Goal: Task Accomplishment & Management: Manage account settings

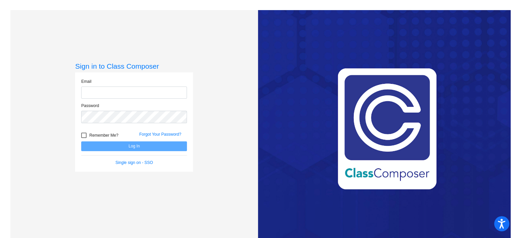
type input "[EMAIL_ADDRESS][DOMAIN_NAME]"
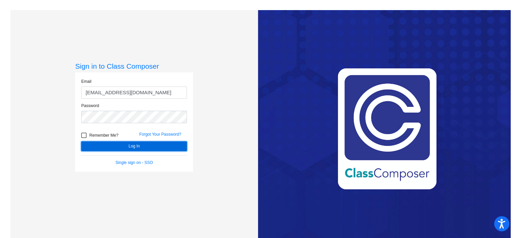
click at [127, 143] on button "Log In" at bounding box center [134, 146] width 106 height 10
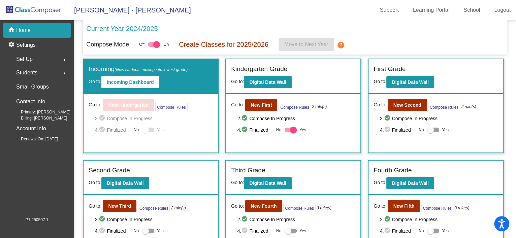
click at [431, 131] on div at bounding box center [430, 130] width 7 height 7
click at [431, 132] on input "Yes" at bounding box center [430, 132] width 0 height 0
checkbox input "true"
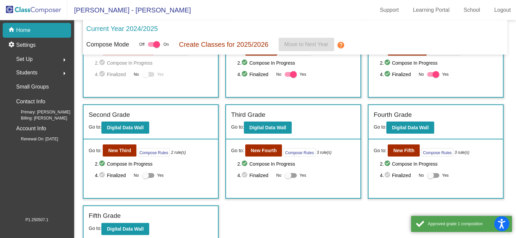
scroll to position [57, 0]
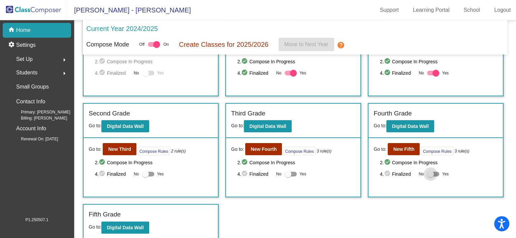
click at [429, 175] on div at bounding box center [430, 174] width 7 height 7
click at [430, 177] on input "Yes" at bounding box center [430, 177] width 0 height 0
checkbox input "true"
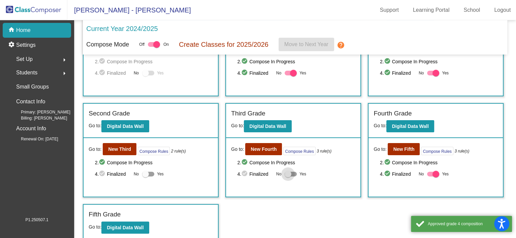
click at [289, 172] on div at bounding box center [288, 174] width 7 height 7
click at [288, 177] on input "Yes" at bounding box center [288, 177] width 0 height 0
checkbox input "true"
click at [149, 173] on div at bounding box center [148, 174] width 12 height 5
click at [146, 177] on input "Yes" at bounding box center [145, 177] width 0 height 0
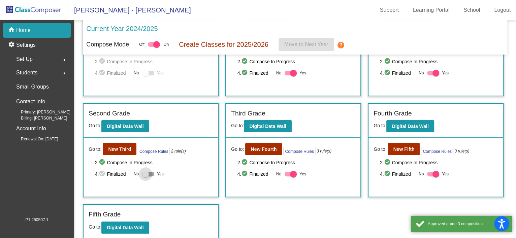
checkbox input "true"
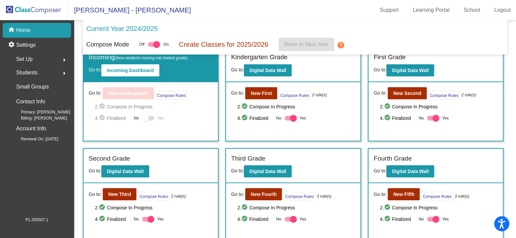
scroll to position [0, 0]
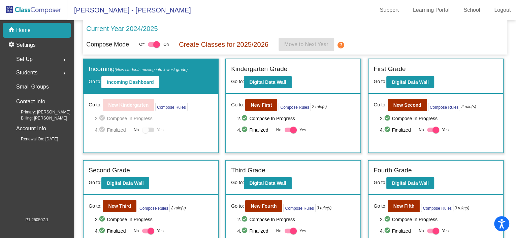
click at [215, 44] on p "Create Classes for 2025/2026" at bounding box center [224, 44] width 90 height 10
click at [400, 41] on div "Compose Mode Off On Create Classes for 2025/2026 Move to Next Year help" at bounding box center [295, 44] width 418 height 13
click at [340, 44] on mat-icon "help" at bounding box center [341, 45] width 8 height 8
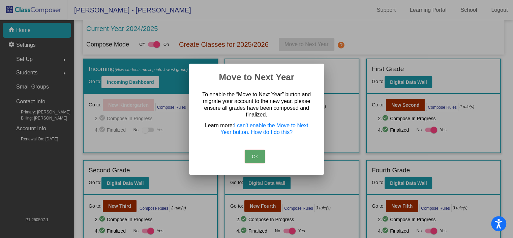
click at [253, 155] on button "Ok" at bounding box center [255, 156] width 20 height 13
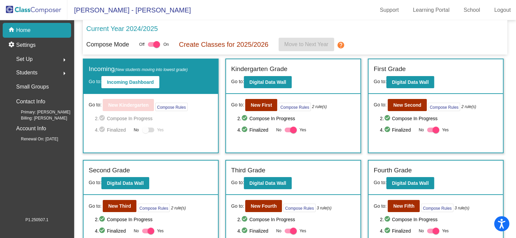
click at [147, 128] on div at bounding box center [145, 130] width 7 height 7
click at [144, 128] on div at bounding box center [145, 130] width 7 height 7
drag, startPoint x: 149, startPoint y: 128, endPoint x: 187, endPoint y: 129, distance: 37.7
click at [187, 129] on div "4. check_circle Finalized No Yes" at bounding box center [154, 130] width 118 height 8
drag, startPoint x: 187, startPoint y: 129, endPoint x: 188, endPoint y: 137, distance: 8.5
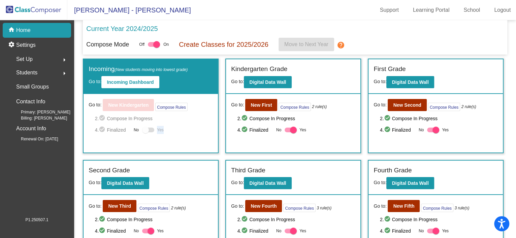
click at [188, 137] on div "Go to: New Kindergarten Compose Rules 2. check_circle Compose In Progress 4. ch…" at bounding box center [151, 123] width 134 height 59
click at [196, 136] on div "Go to: New Kindergarten Compose Rules 2. check_circle Compose In Progress 4. ch…" at bounding box center [151, 123] width 134 height 59
click at [138, 80] on b "Incoming Dashboard" at bounding box center [130, 82] width 47 height 5
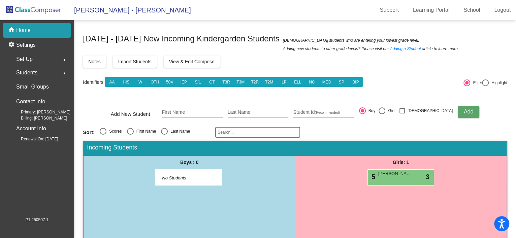
scroll to position [10, 0]
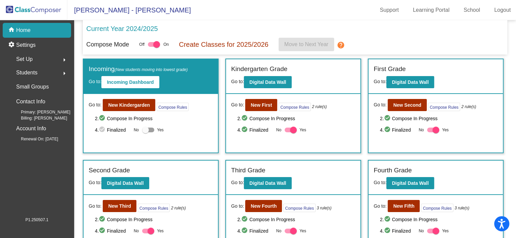
click at [149, 129] on div at bounding box center [148, 130] width 12 height 5
click at [146, 132] on input "Yes" at bounding box center [145, 132] width 0 height 0
checkbox input "true"
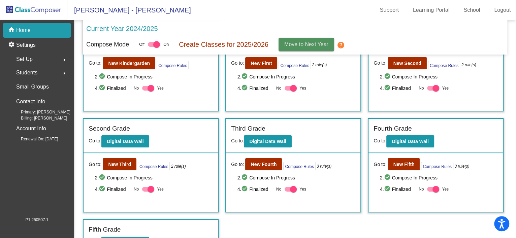
click at [316, 40] on button "Move to Next Year" at bounding box center [307, 44] width 56 height 13
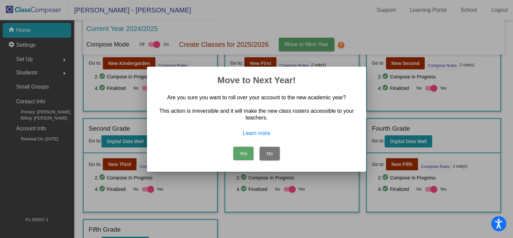
click at [274, 155] on button "No" at bounding box center [269, 153] width 20 height 13
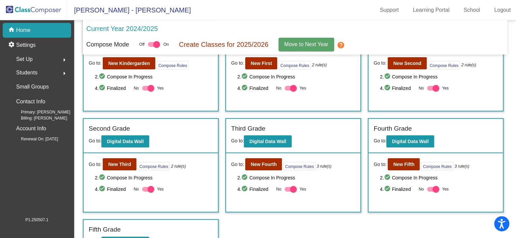
click at [390, 224] on div "Incoming (New students moving into lowest grade) Go to: Incoming Dashboard Go t…" at bounding box center [295, 136] width 424 height 239
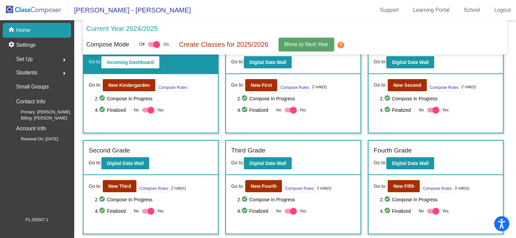
scroll to position [14, 0]
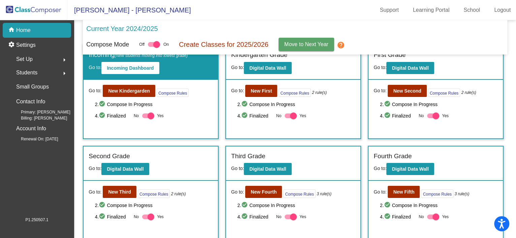
click at [239, 17] on mat-toolbar "[PERSON_NAME] - [PERSON_NAME] Support Learning Portal School Logout" at bounding box center [258, 10] width 516 height 20
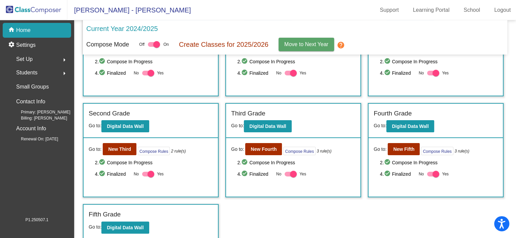
scroll to position [0, 0]
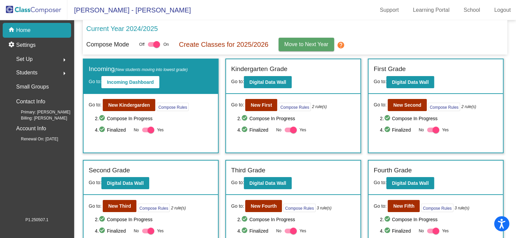
click at [304, 45] on span "Move to Next Year" at bounding box center [306, 44] width 44 height 6
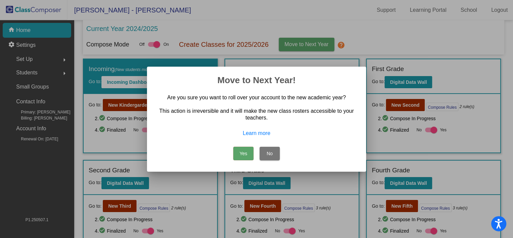
click at [240, 156] on button "Yes" at bounding box center [243, 153] width 20 height 13
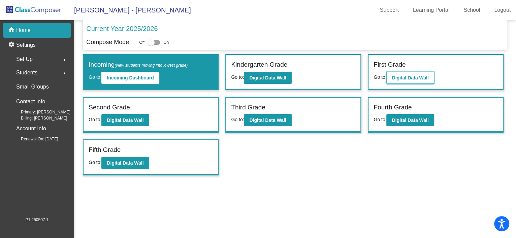
click at [422, 77] on b "Digital Data Wall" at bounding box center [410, 77] width 37 height 5
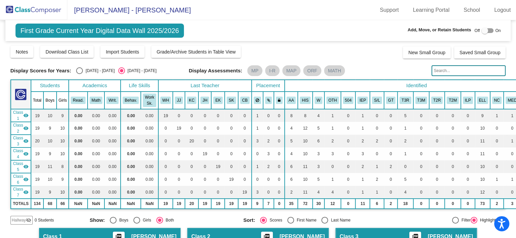
click at [36, 12] on img at bounding box center [33, 10] width 67 height 20
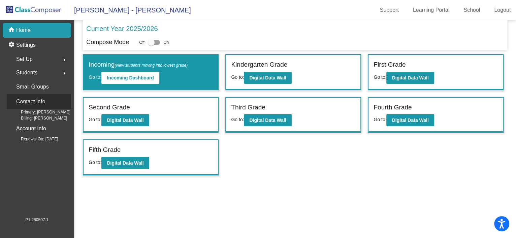
click at [30, 100] on p "Contact Info" at bounding box center [30, 101] width 29 height 9
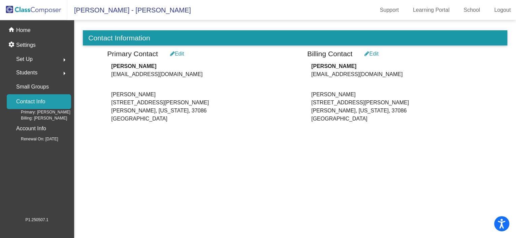
click at [179, 53] on div "Edit" at bounding box center [177, 54] width 14 height 8
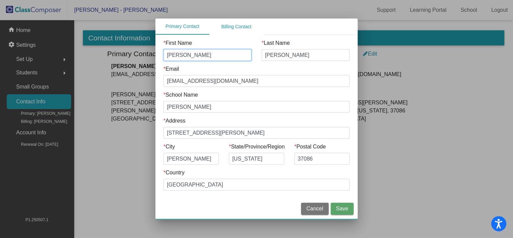
drag, startPoint x: 186, startPoint y: 54, endPoint x: 134, endPoint y: 54, distance: 52.2
click at [134, 54] on div "Primary Contact Billing Contact * First Name [PERSON_NAME] * Last Name [PERSON_…" at bounding box center [256, 119] width 513 height 238
type input "Kartina"
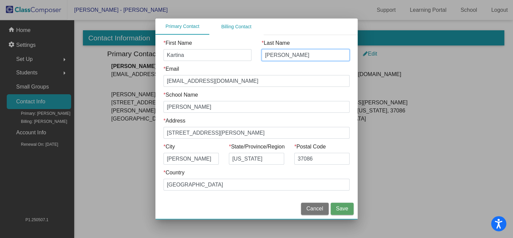
click at [273, 54] on input "[PERSON_NAME]" at bounding box center [305, 55] width 88 height 12
type input "[PERSON_NAME]"
click at [346, 30] on div "Primary Contact Billing Contact" at bounding box center [256, 27] width 202 height 16
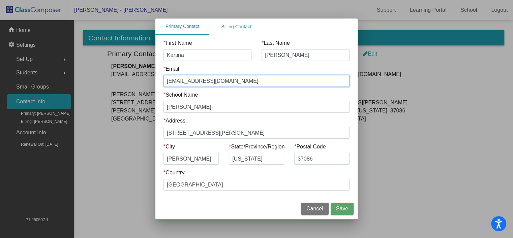
drag, startPoint x: 183, startPoint y: 81, endPoint x: 139, endPoint y: 82, distance: 44.1
click at [139, 82] on div "Primary Contact Billing Contact * First Name [PERSON_NAME] * Last Name [PERSON_…" at bounding box center [256, 119] width 513 height 238
type input "[EMAIL_ADDRESS][DOMAIN_NAME]"
click at [343, 210] on span "Save" at bounding box center [342, 209] width 12 height 6
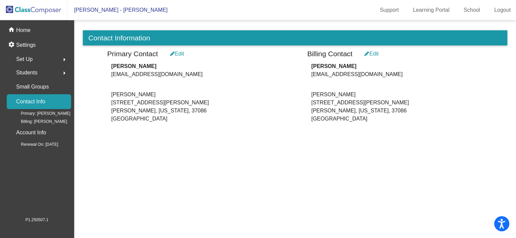
click at [377, 53] on div "Edit" at bounding box center [372, 54] width 14 height 8
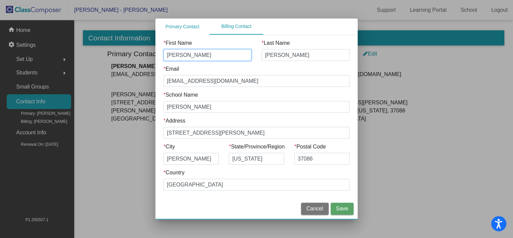
drag, startPoint x: 193, startPoint y: 54, endPoint x: 82, endPoint y: 47, distance: 111.7
click at [82, 47] on div "Primary Contact Billing Contact * First Name [PERSON_NAME] * Last Name [PERSON_…" at bounding box center [256, 119] width 513 height 238
type input "Kartina"
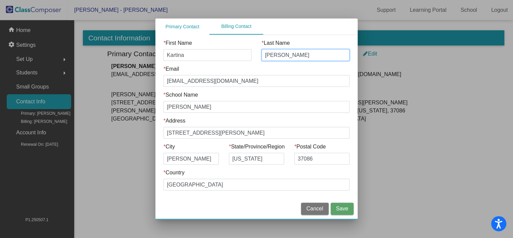
type input "[PERSON_NAME]"
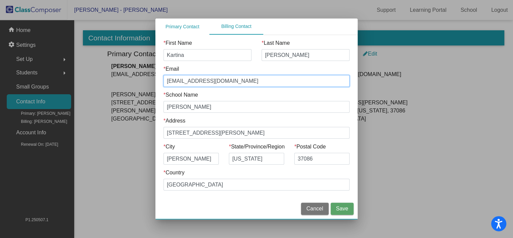
click at [180, 81] on input "[EMAIL_ADDRESS][DOMAIN_NAME]" at bounding box center [256, 81] width 186 height 12
drag, startPoint x: 184, startPoint y: 81, endPoint x: 128, endPoint y: 71, distance: 57.2
click at [128, 71] on div "Primary Contact Billing Contact * First Name [PERSON_NAME] * Last Name [PERSON_…" at bounding box center [256, 119] width 513 height 238
drag, startPoint x: 224, startPoint y: 81, endPoint x: 420, endPoint y: 106, distance: 197.7
click at [420, 106] on div "Primary Contact Billing Contact * First Name [PERSON_NAME] * Last Name [PERSON_…" at bounding box center [256, 119] width 513 height 238
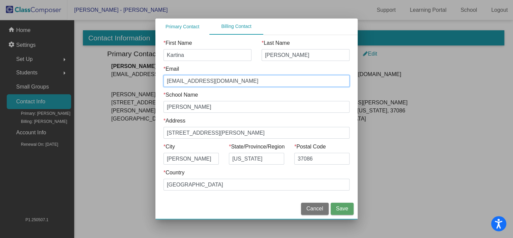
click at [244, 79] on input "[EMAIL_ADDRESS][DOMAIN_NAME]" at bounding box center [256, 81] width 186 height 12
type input "[EMAIL_ADDRESS][DOMAIN_NAME]"
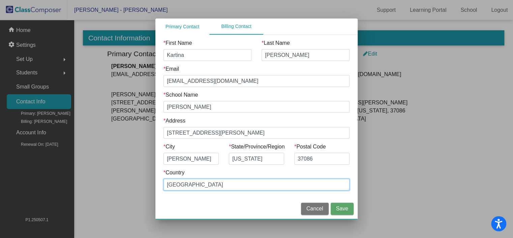
click at [326, 185] on input "[GEOGRAPHIC_DATA]" at bounding box center [256, 185] width 186 height 12
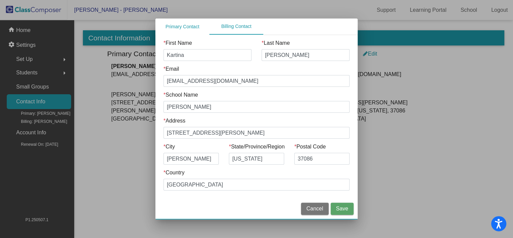
click at [201, 205] on div "Cancel Save" at bounding box center [256, 209] width 202 height 21
click at [210, 108] on input "[PERSON_NAME]" at bounding box center [256, 107] width 186 height 12
type input "[PERSON_NAME][GEOGRAPHIC_DATA]"
click at [344, 210] on span "Save" at bounding box center [342, 209] width 12 height 6
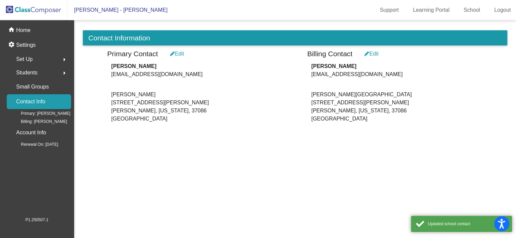
click at [183, 54] on div "Edit" at bounding box center [177, 54] width 14 height 8
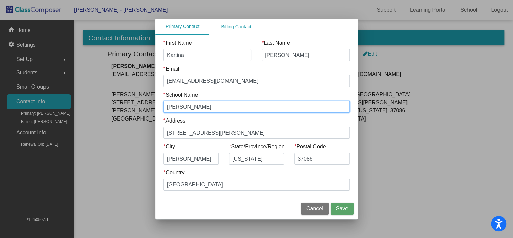
click at [212, 107] on input "[PERSON_NAME]" at bounding box center [256, 107] width 186 height 12
type input "[PERSON_NAME][GEOGRAPHIC_DATA]"
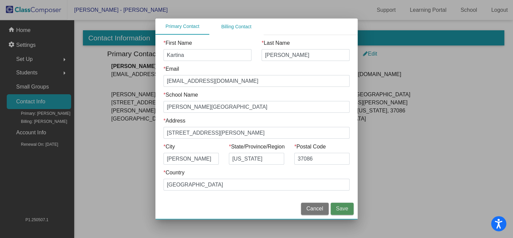
click at [350, 212] on button "Save" at bounding box center [341, 209] width 23 height 12
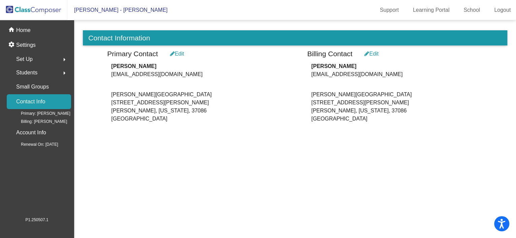
click at [257, 137] on mat-sidenav-content "Contact Information Primary Contact Edit [PERSON_NAME] [PERSON_NAME][EMAIL_ADDR…" at bounding box center [295, 129] width 442 height 218
click at [35, 103] on p "Contact Info" at bounding box center [30, 101] width 29 height 9
click at [28, 85] on p "Small Groups" at bounding box center [32, 86] width 33 height 9
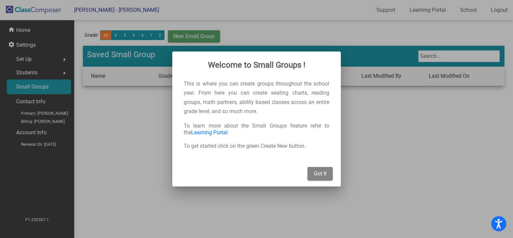
click at [322, 175] on span "Got It" at bounding box center [320, 173] width 13 height 6
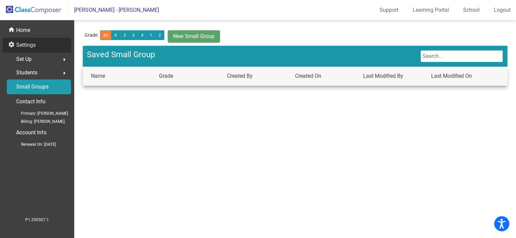
click at [26, 45] on p "Settings" at bounding box center [26, 45] width 20 height 8
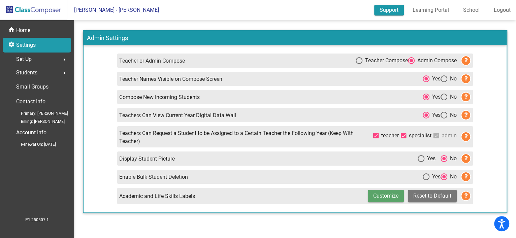
click at [385, 9] on link "Support" at bounding box center [389, 10] width 30 height 11
click at [481, 12] on link "School" at bounding box center [471, 10] width 27 height 11
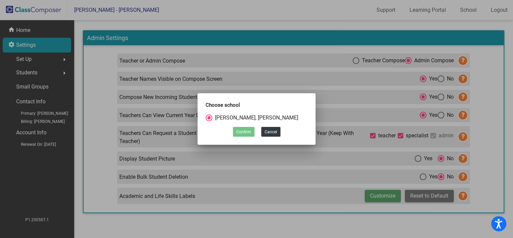
click at [232, 227] on div at bounding box center [256, 119] width 513 height 238
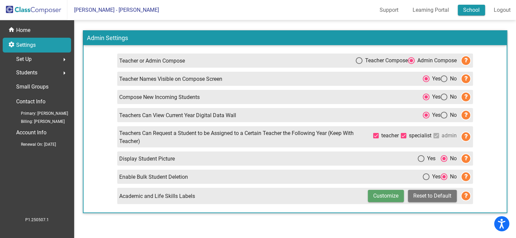
click at [468, 8] on link "School" at bounding box center [471, 10] width 27 height 11
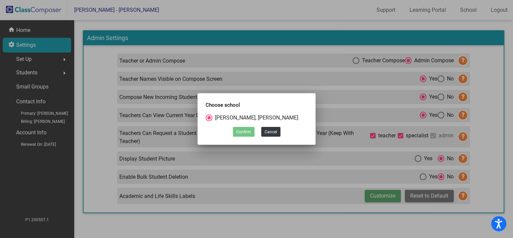
click at [222, 200] on div at bounding box center [256, 119] width 513 height 238
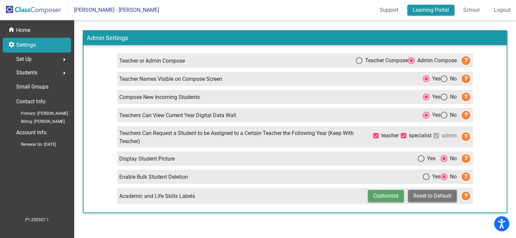
click at [424, 10] on link "Learning Portal" at bounding box center [430, 10] width 47 height 11
click at [34, 46] on p "Settings" at bounding box center [26, 45] width 20 height 8
click at [34, 57] on div "Set Up arrow_right" at bounding box center [39, 59] width 64 height 13
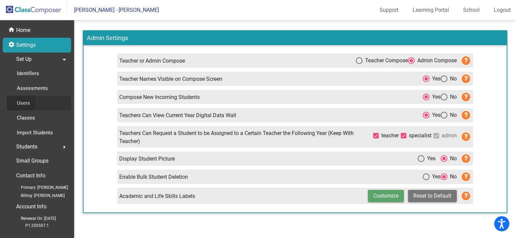
click at [33, 101] on div "Users" at bounding box center [21, 103] width 29 height 15
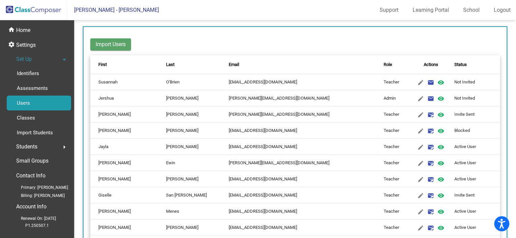
scroll to position [97, 0]
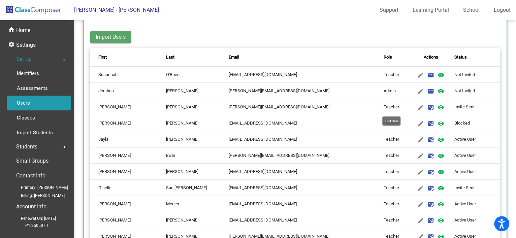
click at [417, 107] on mat-icon "edit" at bounding box center [421, 107] width 8 height 8
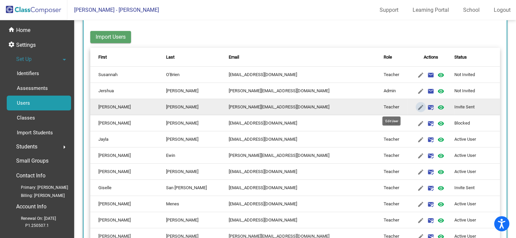
type input "[PERSON_NAME]"
type input "[PERSON_NAME][EMAIL_ADDRESS][DOMAIN_NAME]"
radio input "true"
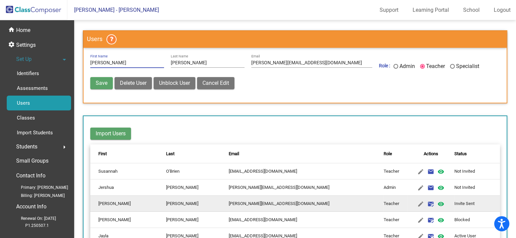
click at [136, 84] on span "Delete User" at bounding box center [133, 83] width 27 height 6
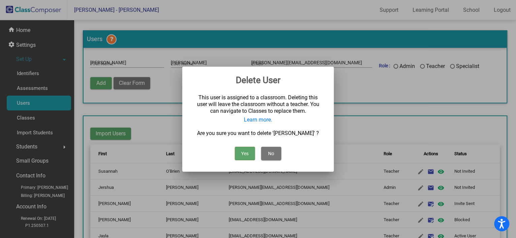
radio input "false"
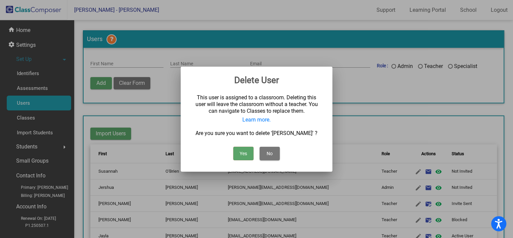
click at [244, 155] on button "Yes" at bounding box center [243, 153] width 20 height 13
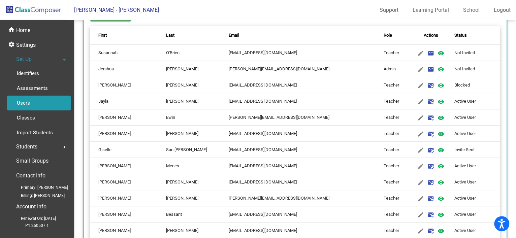
scroll to position [136, 0]
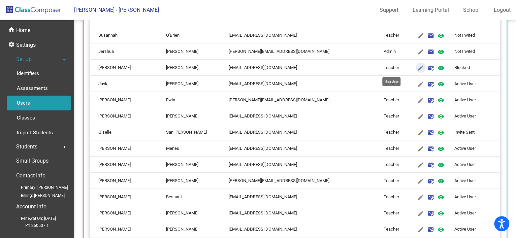
click at [417, 66] on mat-icon "edit" at bounding box center [421, 68] width 8 height 8
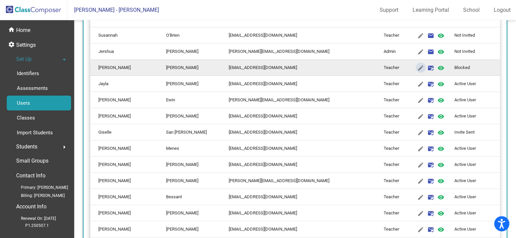
type input "[PERSON_NAME]"
type input "[EMAIL_ADDRESS][DOMAIN_NAME]"
radio input "true"
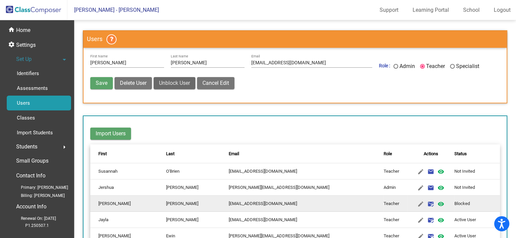
click at [171, 84] on span "Unblock User" at bounding box center [174, 83] width 31 height 6
radio input "false"
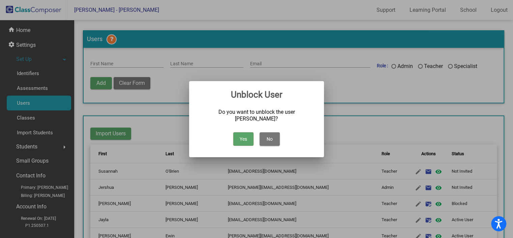
click at [246, 141] on button "Yes" at bounding box center [243, 138] width 20 height 13
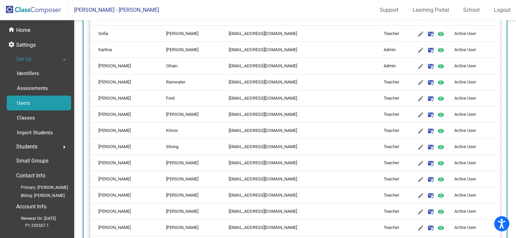
scroll to position [365, 0]
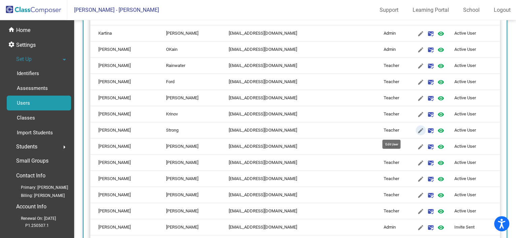
click at [417, 132] on mat-icon "edit" at bounding box center [421, 131] width 8 height 8
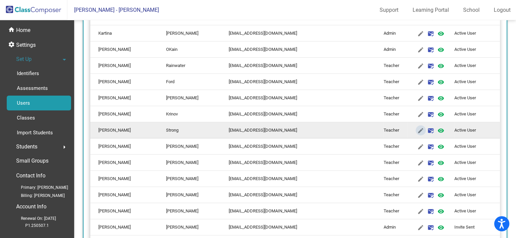
type input "[PERSON_NAME]"
type input "Strong"
type input "[EMAIL_ADDRESS][DOMAIN_NAME]"
radio input "true"
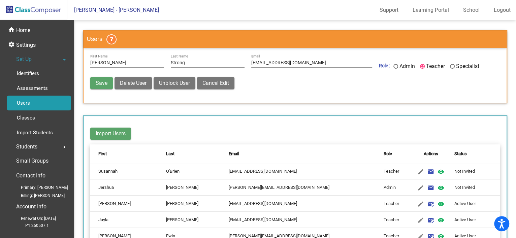
click at [222, 85] on span "Cancel Edit" at bounding box center [215, 83] width 27 height 6
radio input "false"
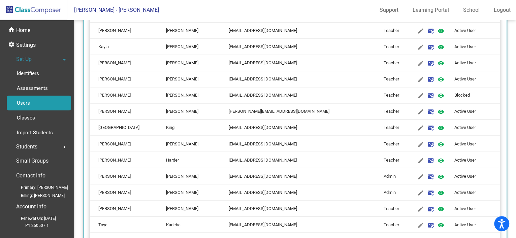
scroll to position [704, 0]
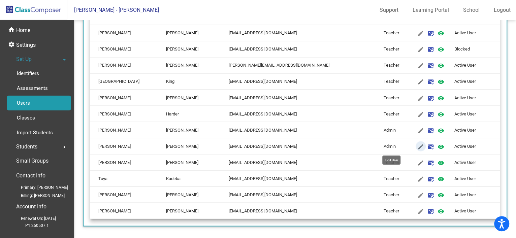
click at [417, 144] on mat-icon "edit" at bounding box center [421, 146] width 8 height 8
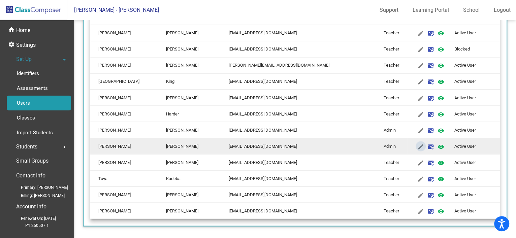
type input "[PERSON_NAME]"
type input "[EMAIL_ADDRESS][DOMAIN_NAME]"
radio input "true"
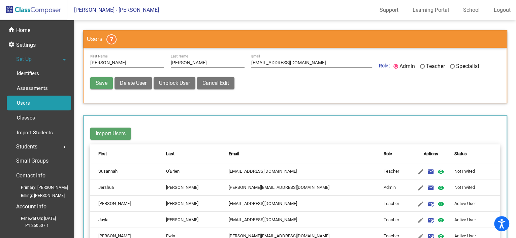
click at [221, 86] on button "Cancel Edit" at bounding box center [215, 83] width 37 height 12
radio input "false"
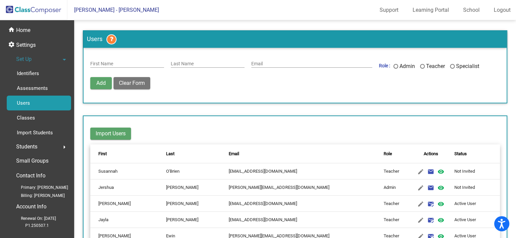
click at [291, 126] on mat-toolbar-row "Import Users" at bounding box center [295, 134] width 410 height 22
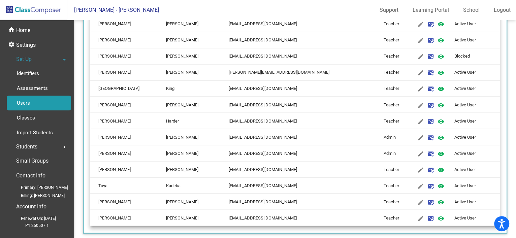
scroll to position [687, 0]
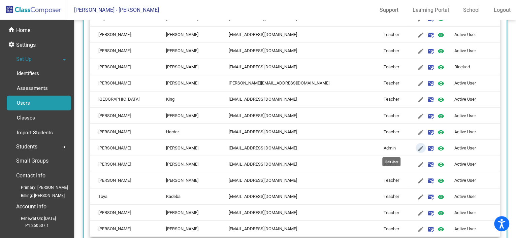
click at [417, 146] on mat-icon "edit" at bounding box center [421, 148] width 8 height 8
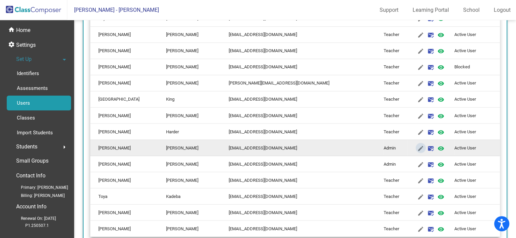
type input "[PERSON_NAME]"
type input "[EMAIL_ADDRESS][DOMAIN_NAME]"
radio input "true"
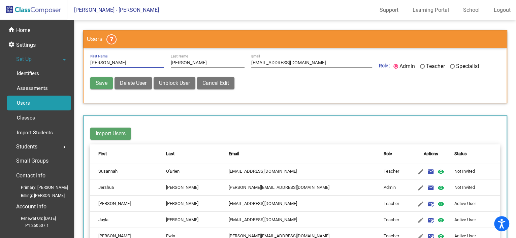
click at [134, 83] on span "Delete User" at bounding box center [133, 83] width 27 height 6
radio input "false"
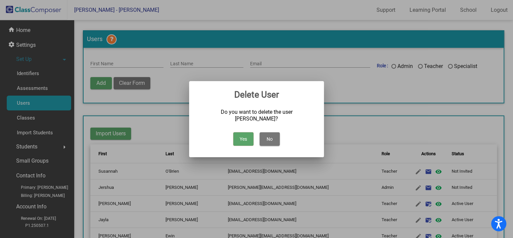
click at [241, 134] on button "Yes" at bounding box center [243, 138] width 20 height 13
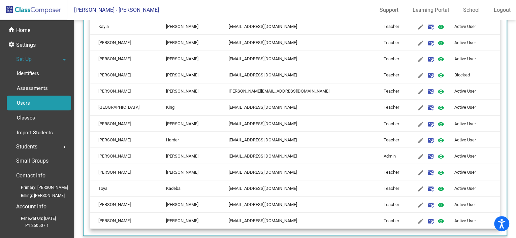
scroll to position [688, 0]
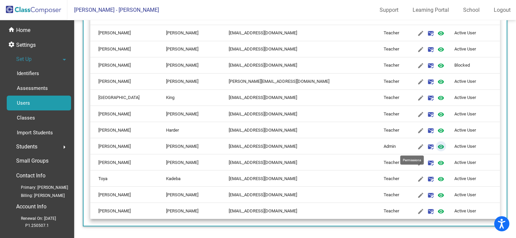
click at [437, 144] on mat-icon "visibility" at bounding box center [441, 146] width 8 height 8
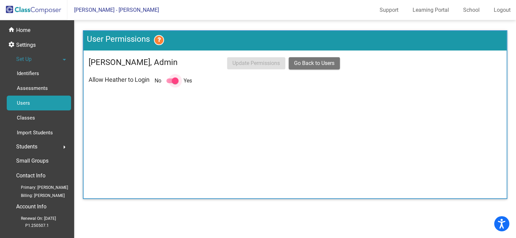
click at [177, 83] on div at bounding box center [175, 80] width 7 height 7
click at [170, 83] on input "checkbox" at bounding box center [169, 83] width 0 height 0
checkbox input "false"
click at [258, 61] on span "Update Permissions" at bounding box center [255, 63] width 47 height 6
click at [322, 60] on span "Go Back to Users" at bounding box center [314, 63] width 40 height 6
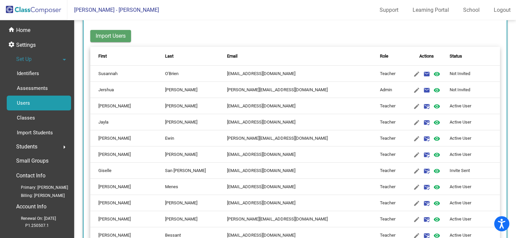
scroll to position [118, 0]
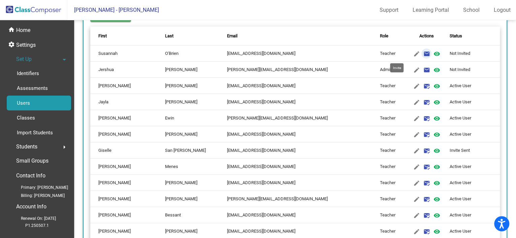
click at [422, 52] on mat-icon "email" at bounding box center [426, 54] width 8 height 8
click at [422, 69] on mat-icon "email" at bounding box center [426, 70] width 8 height 8
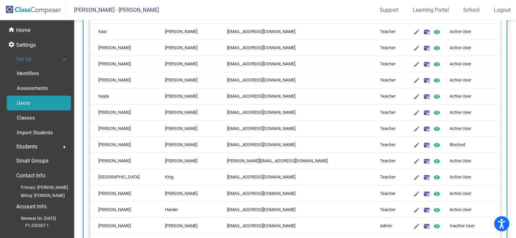
scroll to position [612, 0]
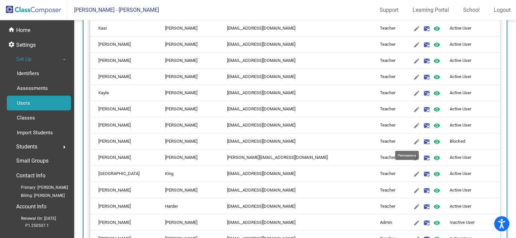
click at [433, 139] on mat-icon "visibility" at bounding box center [437, 142] width 8 height 8
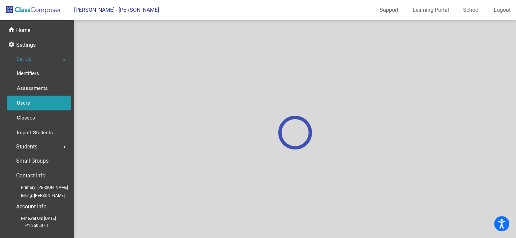
scroll to position [0, 0]
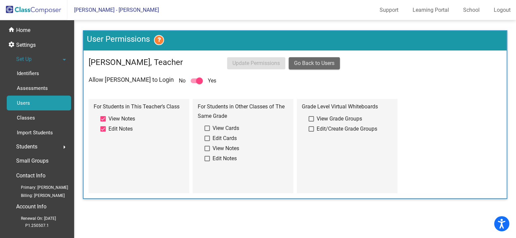
click at [323, 62] on span "Go Back to Users" at bounding box center [314, 63] width 40 height 6
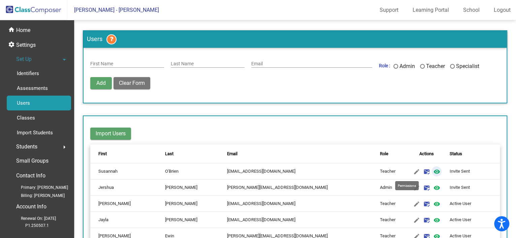
click at [433, 171] on mat-icon "visibility" at bounding box center [437, 172] width 8 height 8
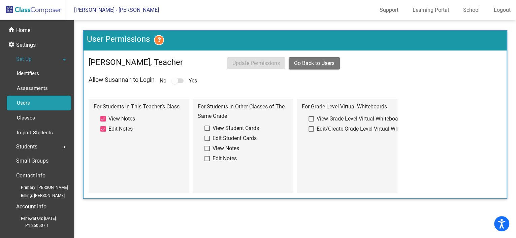
click at [178, 81] on div at bounding box center [174, 80] width 7 height 7
click at [177, 81] on div at bounding box center [174, 80] width 7 height 7
click at [224, 80] on div "Allow [PERSON_NAME] to Login No Yes" at bounding box center [295, 80] width 413 height 9
drag, startPoint x: 175, startPoint y: 80, endPoint x: 204, endPoint y: 84, distance: 29.2
click at [204, 84] on div "Allow [PERSON_NAME] to Login No Yes" at bounding box center [295, 80] width 413 height 9
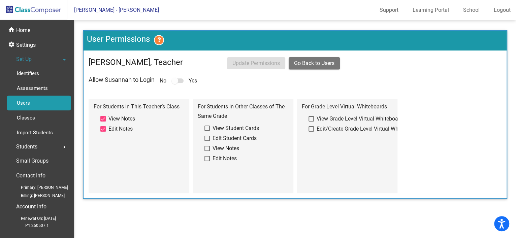
drag, startPoint x: 204, startPoint y: 84, endPoint x: 223, endPoint y: 83, distance: 18.9
click at [223, 83] on div "Allow [PERSON_NAME] to Login No Yes" at bounding box center [295, 80] width 413 height 9
click at [320, 66] on span "Go Back to Users" at bounding box center [314, 63] width 40 height 6
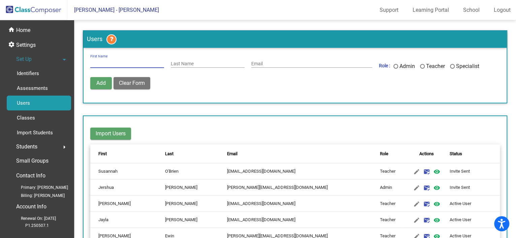
click at [119, 62] on input "First Name" at bounding box center [127, 62] width 74 height 5
type input "[PERSON_NAME]"
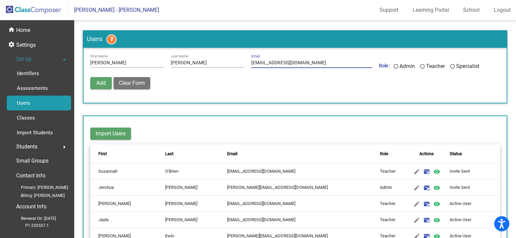
type input "[EMAIL_ADDRESS][DOMAIN_NAME]"
click at [394, 67] on div "Last Name" at bounding box center [395, 66] width 5 height 5
click at [395, 69] on input "Admin" at bounding box center [395, 69] width 0 height 0
radio input "true"
click at [512, 56] on mat-sidenav-content "Users [PERSON_NAME] First Name [PERSON_NAME] Last Name [PERSON_NAME][EMAIL_ADDR…" at bounding box center [295, 129] width 442 height 218
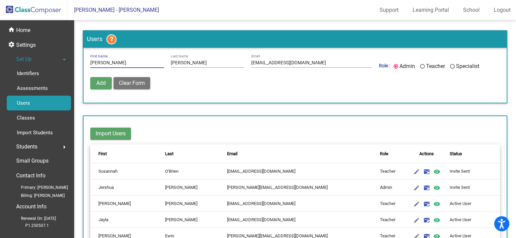
click at [100, 64] on input "[PERSON_NAME]" at bounding box center [127, 62] width 74 height 5
type input "[PERSON_NAME]"
click at [237, 85] on div "Add Delete User Unblock User Clear Form" at bounding box center [295, 86] width 410 height 19
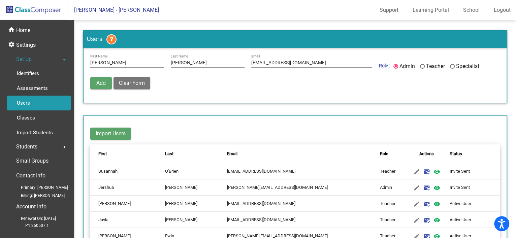
click at [98, 84] on span "Add" at bounding box center [100, 83] width 9 height 6
radio input "false"
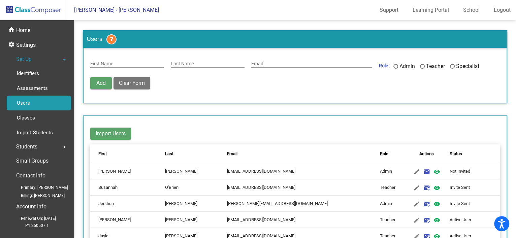
click at [105, 63] on input "First Name" at bounding box center [127, 62] width 74 height 5
type input "[PERSON_NAME]"
type input "Oats"
type input "o"
type input "[EMAIL_ADDRESS][DOMAIN_NAME]"
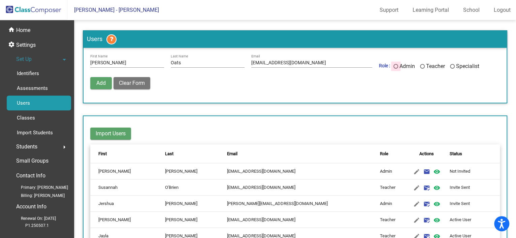
click at [398, 64] on div "Admin" at bounding box center [406, 66] width 17 height 8
click at [396, 69] on input "Admin" at bounding box center [395, 69] width 0 height 0
radio input "true"
click at [99, 85] on span "Add" at bounding box center [100, 83] width 9 height 6
radio input "false"
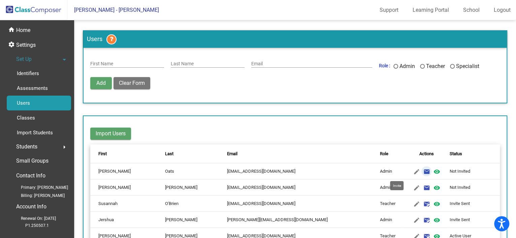
click at [422, 171] on mat-icon "email" at bounding box center [426, 172] width 8 height 8
click at [422, 187] on mat-icon "email" at bounding box center [426, 188] width 8 height 8
drag, startPoint x: 512, startPoint y: 60, endPoint x: 513, endPoint y: 90, distance: 30.0
click at [513, 90] on mat-sidenav-content "Users First Name Last Name Email Role : Admin Teacher Specialist Add Delete Use…" at bounding box center [295, 129] width 442 height 218
drag, startPoint x: 513, startPoint y: 90, endPoint x: 411, endPoint y: 25, distance: 121.8
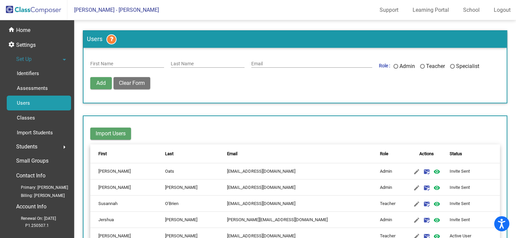
click at [411, 25] on mat-sidenav-content "Users First Name Last Name Email Role : Admin Teacher Specialist Add Delete Use…" at bounding box center [295, 129] width 442 height 218
